Goal: Task Accomplishment & Management: Manage account settings

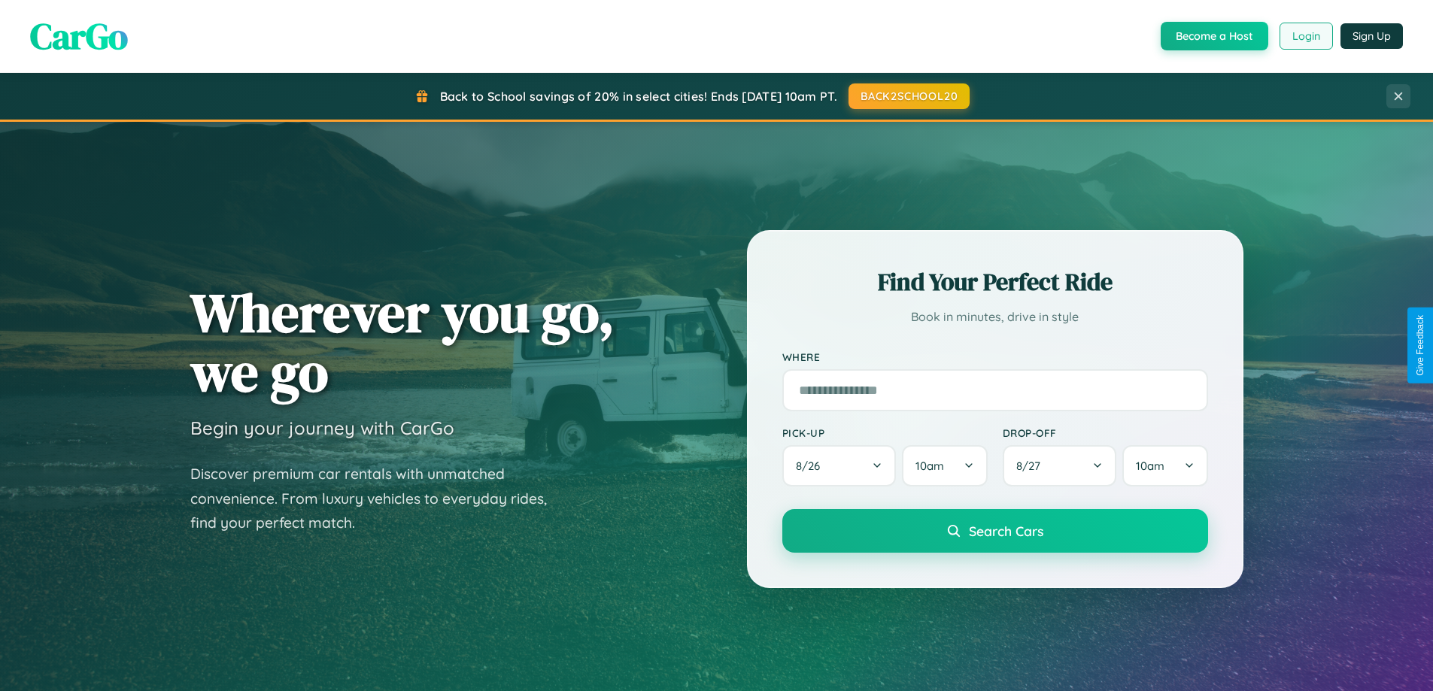
click at [1305, 36] on button "Login" at bounding box center [1306, 36] width 53 height 27
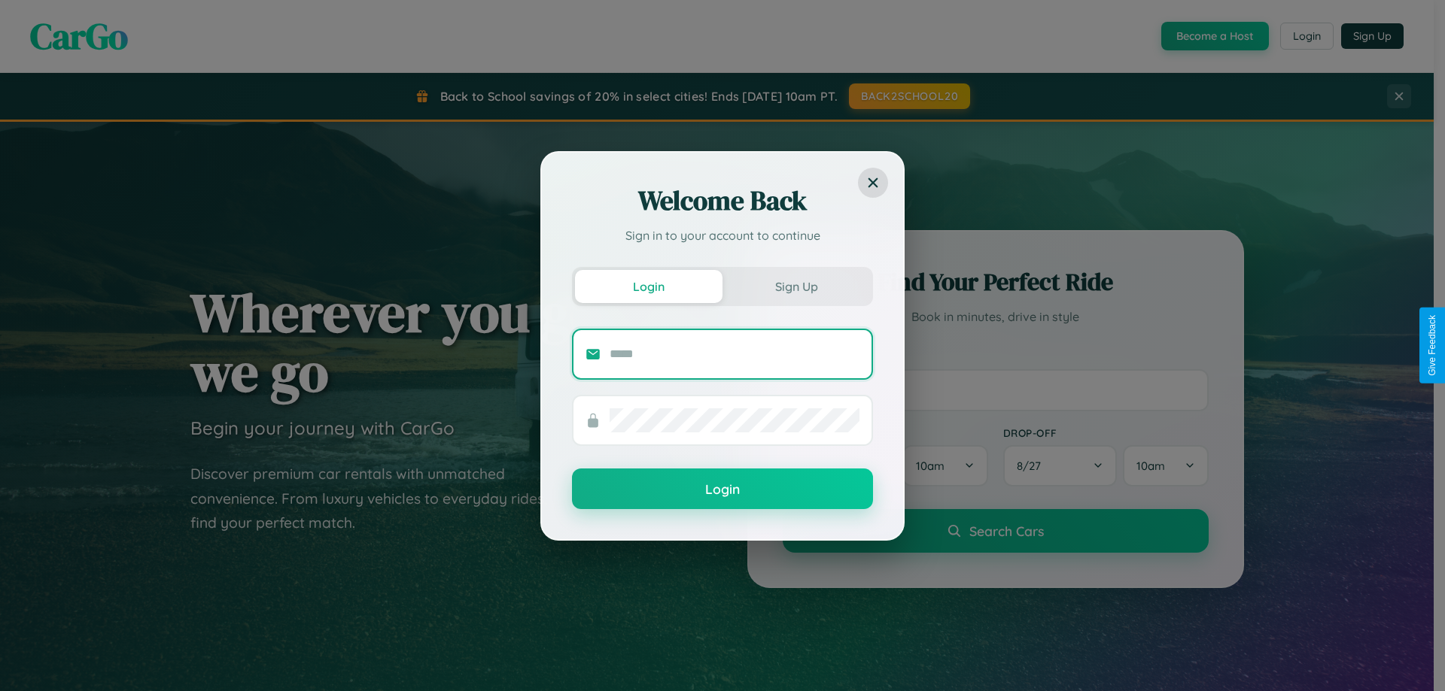
click at [734, 354] on input "text" at bounding box center [734, 354] width 250 height 24
type input "**********"
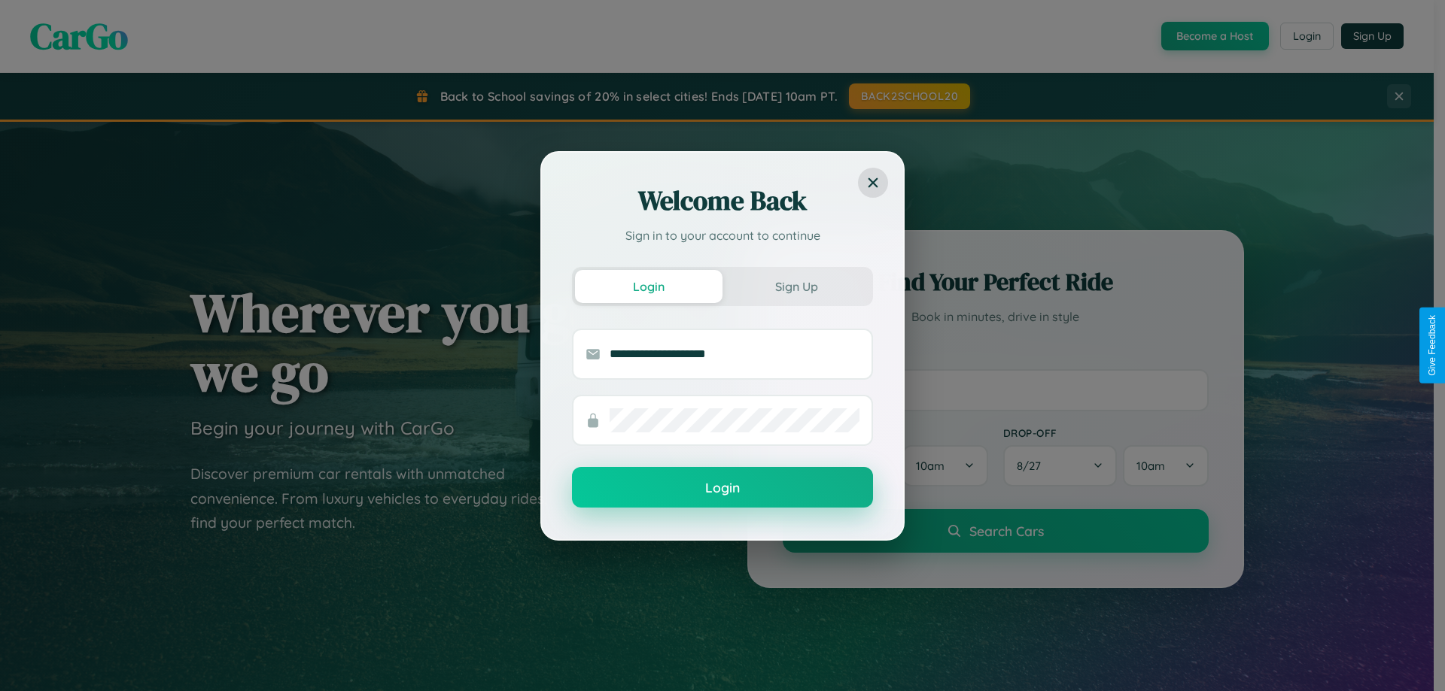
click at [722, 488] on button "Login" at bounding box center [722, 487] width 301 height 41
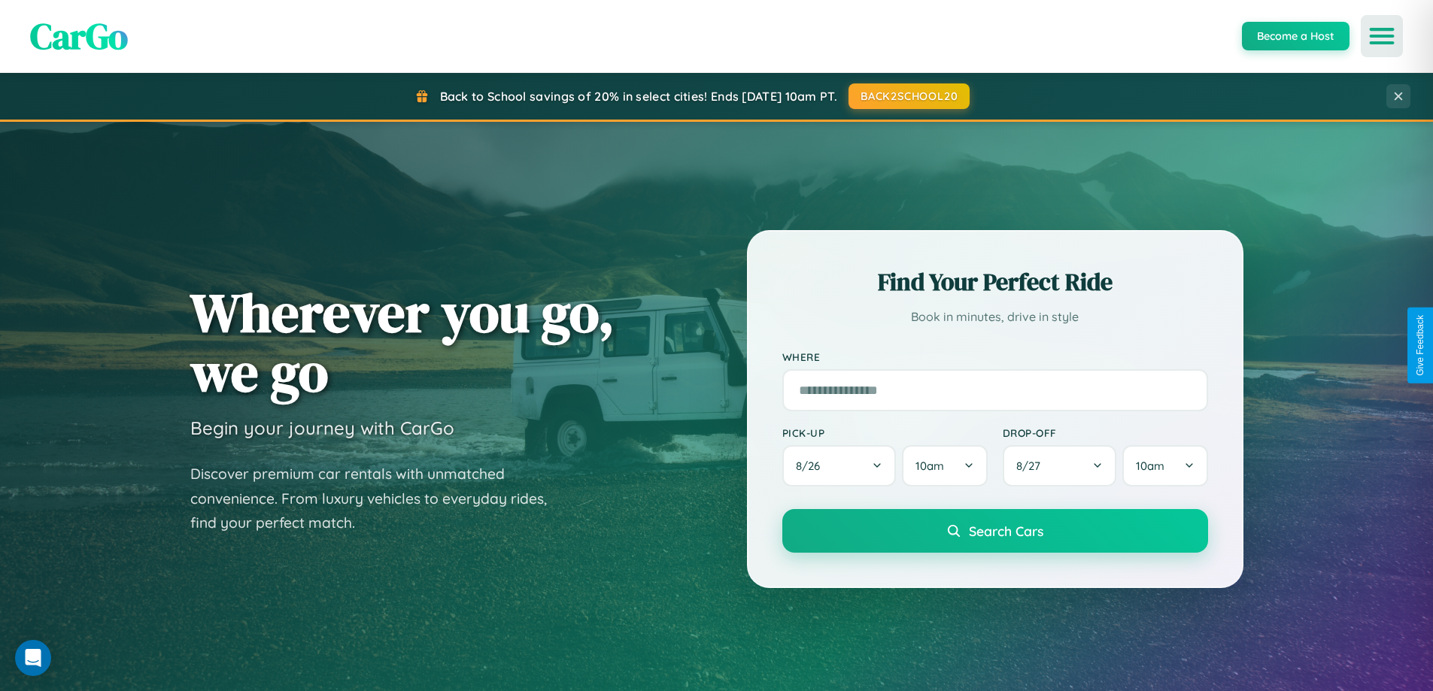
click at [1382, 36] on icon "Open menu" at bounding box center [1383, 36] width 22 height 14
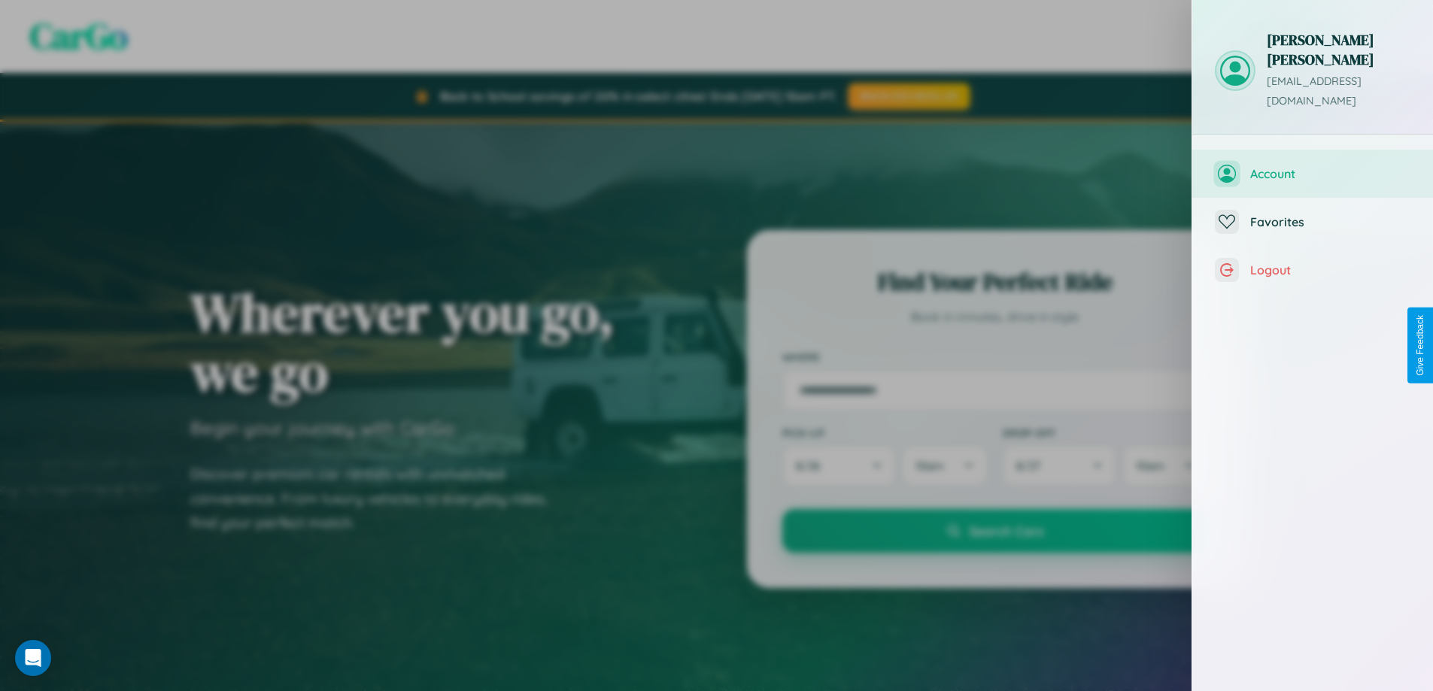
click at [1313, 166] on span "Account" at bounding box center [1331, 173] width 160 height 15
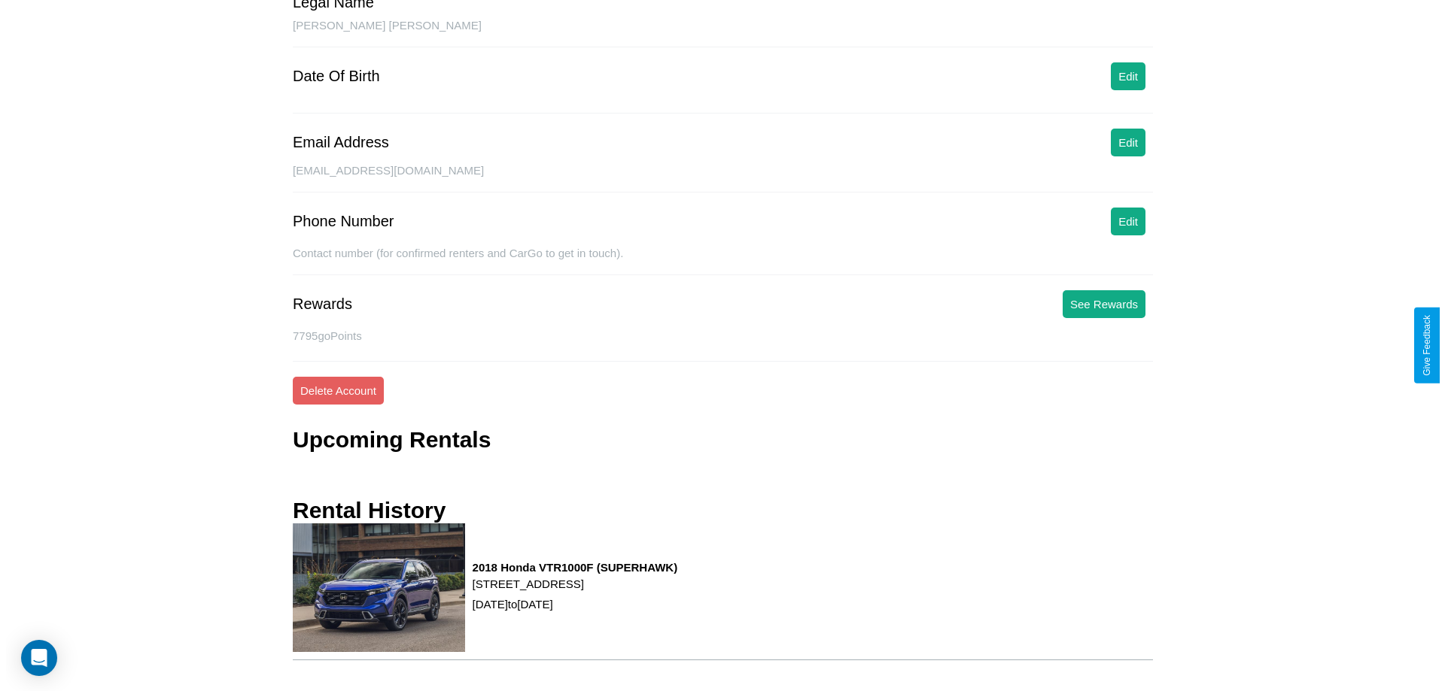
scroll to position [173, 0]
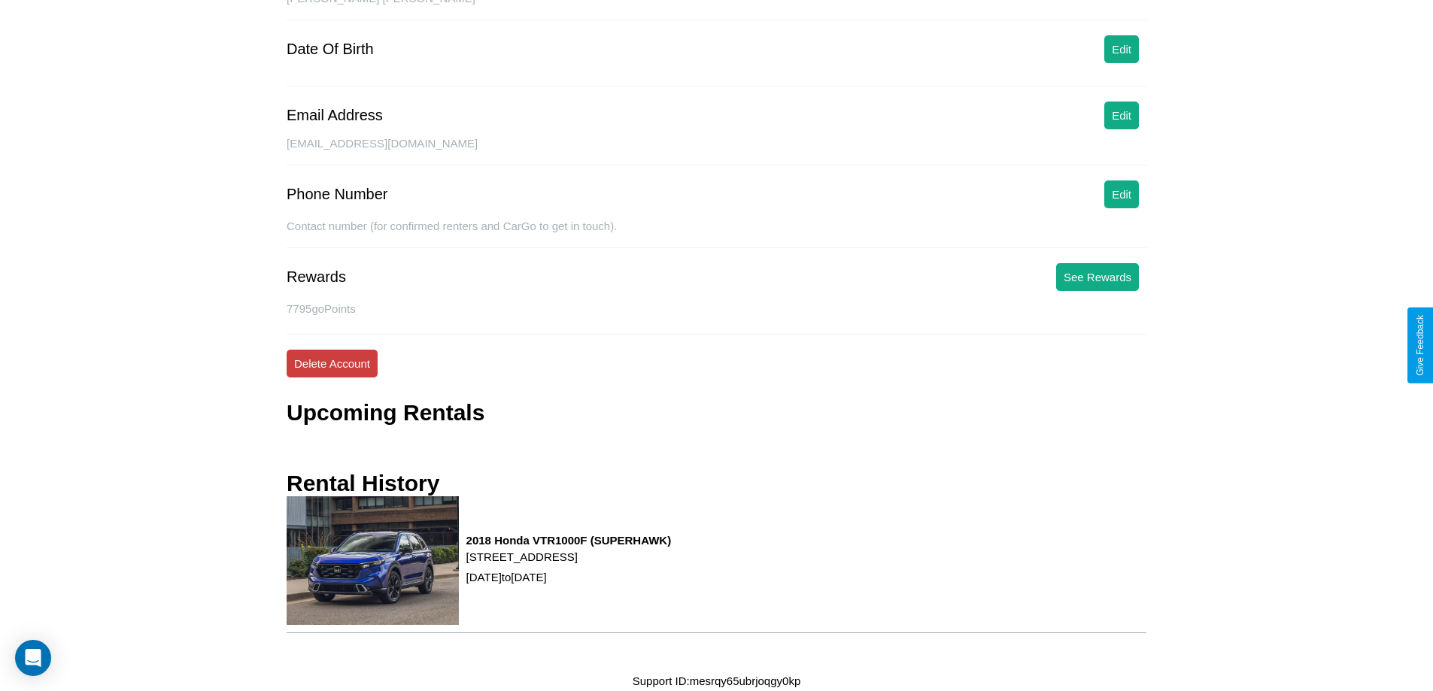
click at [332, 363] on button "Delete Account" at bounding box center [332, 364] width 91 height 28
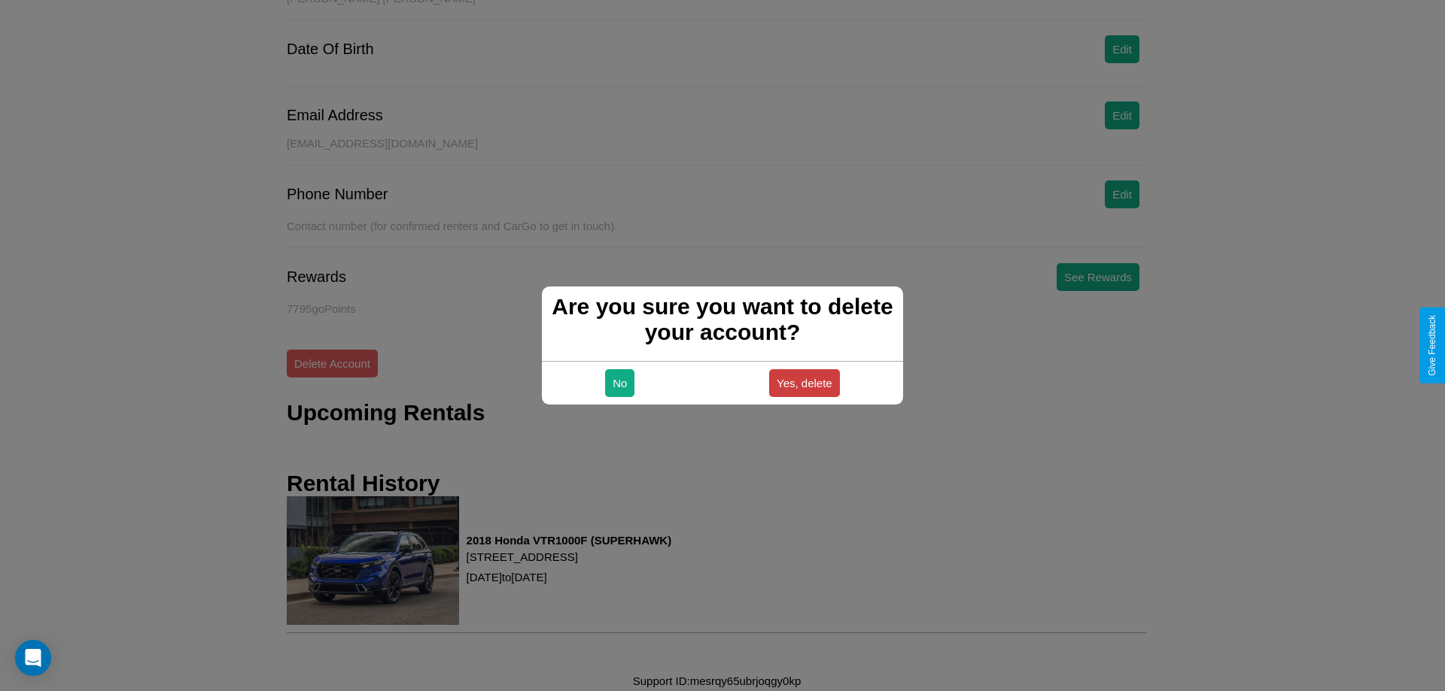
click at [804, 383] on button "Yes, delete" at bounding box center [804, 383] width 71 height 28
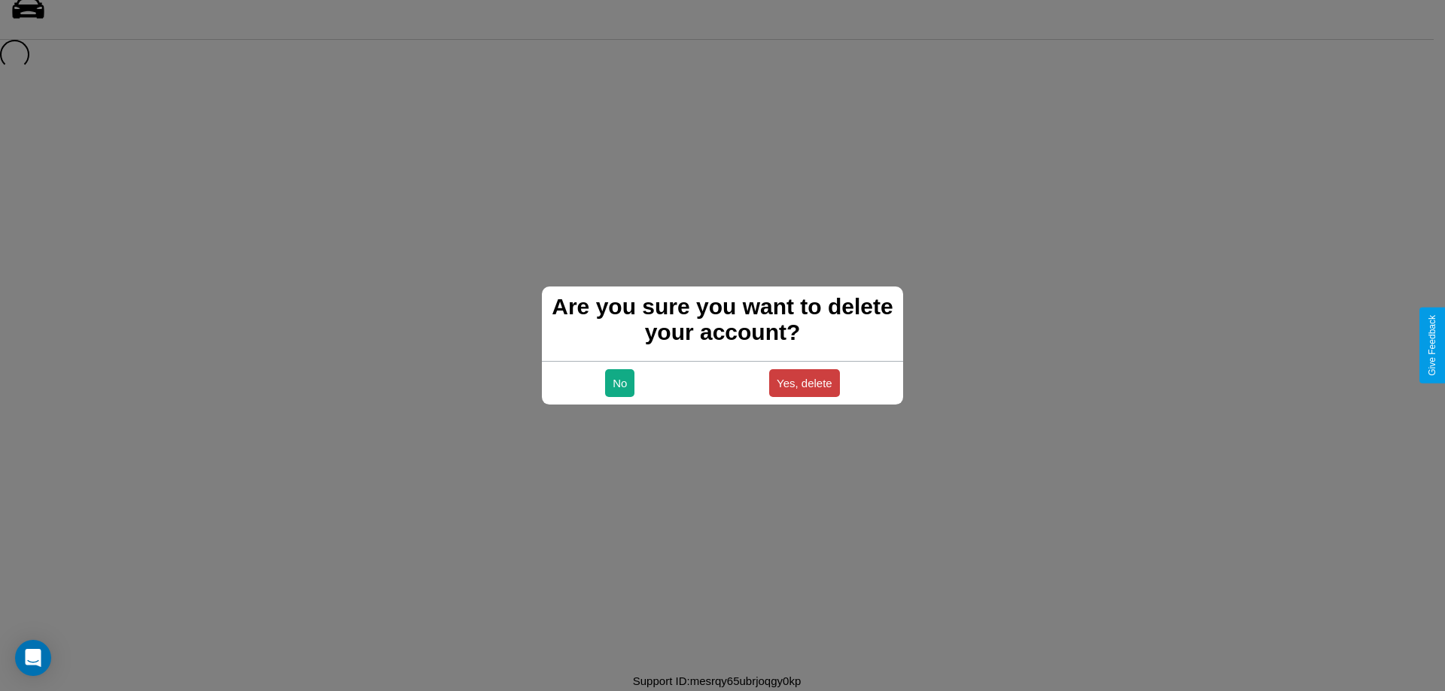
scroll to position [20, 0]
